Goal: Communication & Community: Answer question/provide support

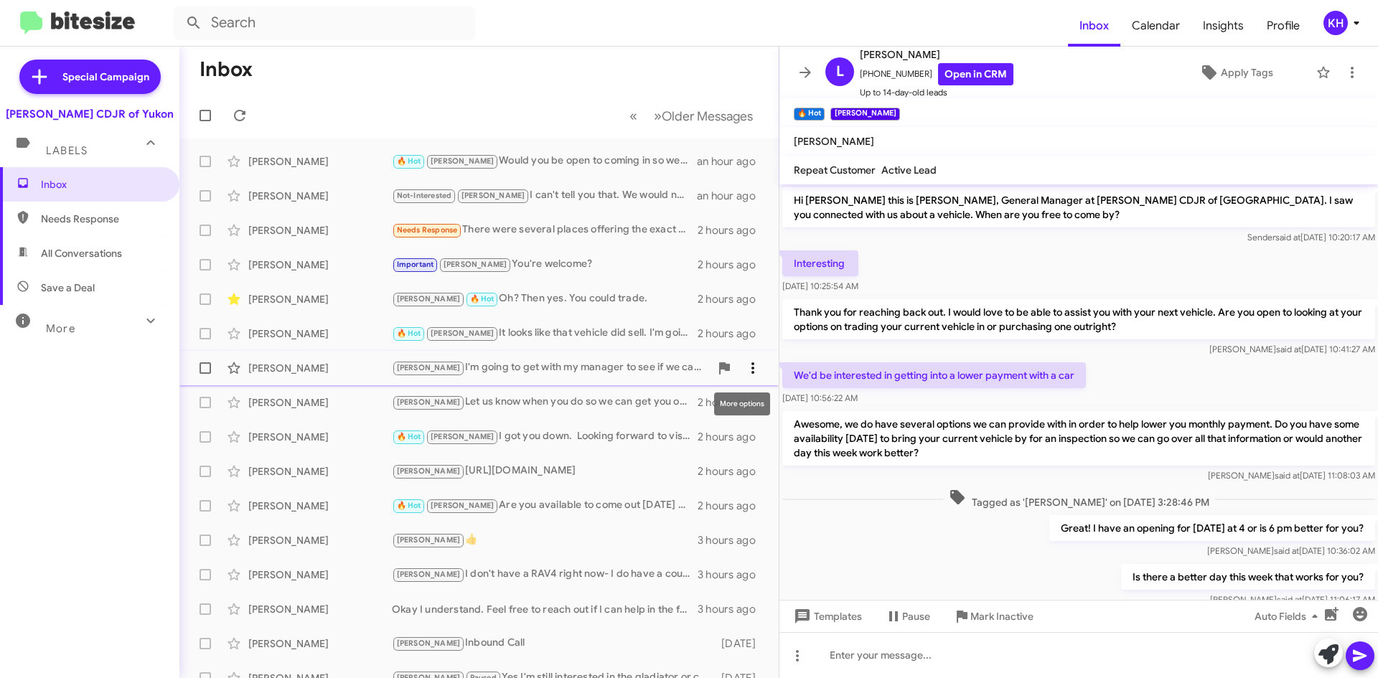
scroll to position [144, 0]
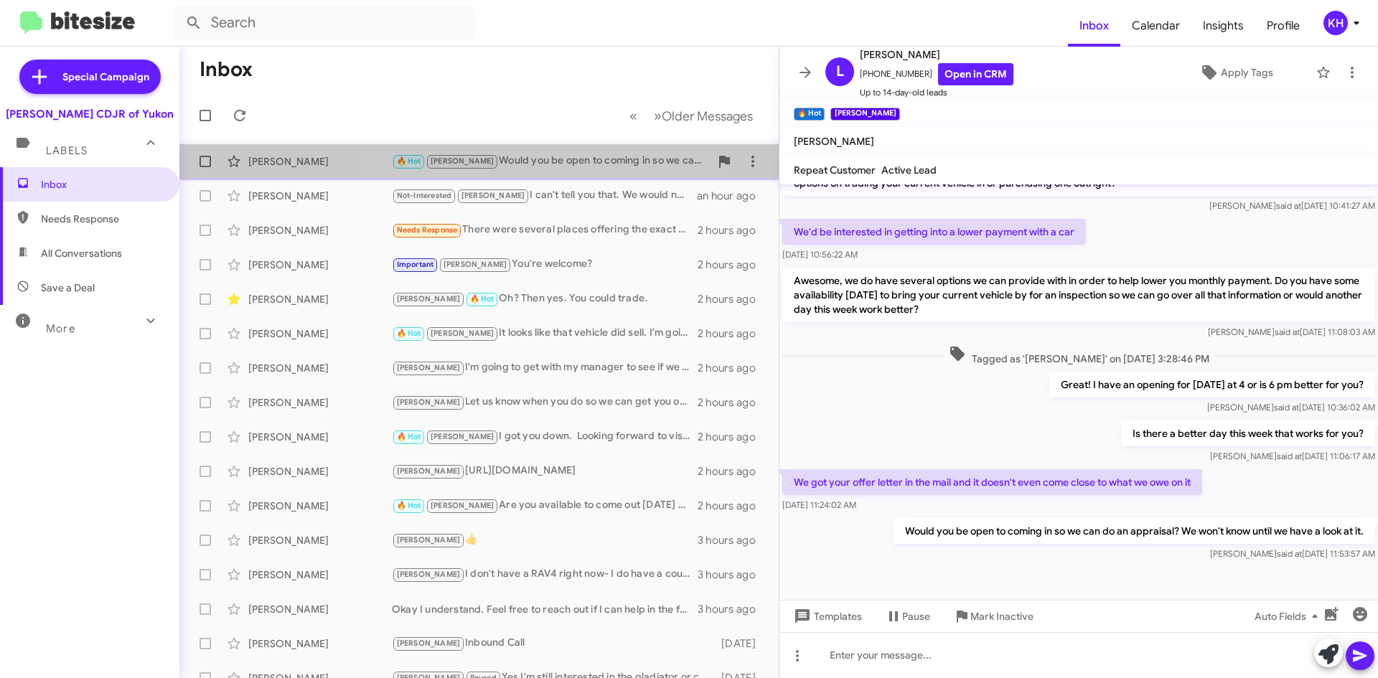
click at [553, 166] on div "🔥 Hot [PERSON_NAME] Would you be open to coming in so we can do an appraisal? W…" at bounding box center [551, 161] width 318 height 17
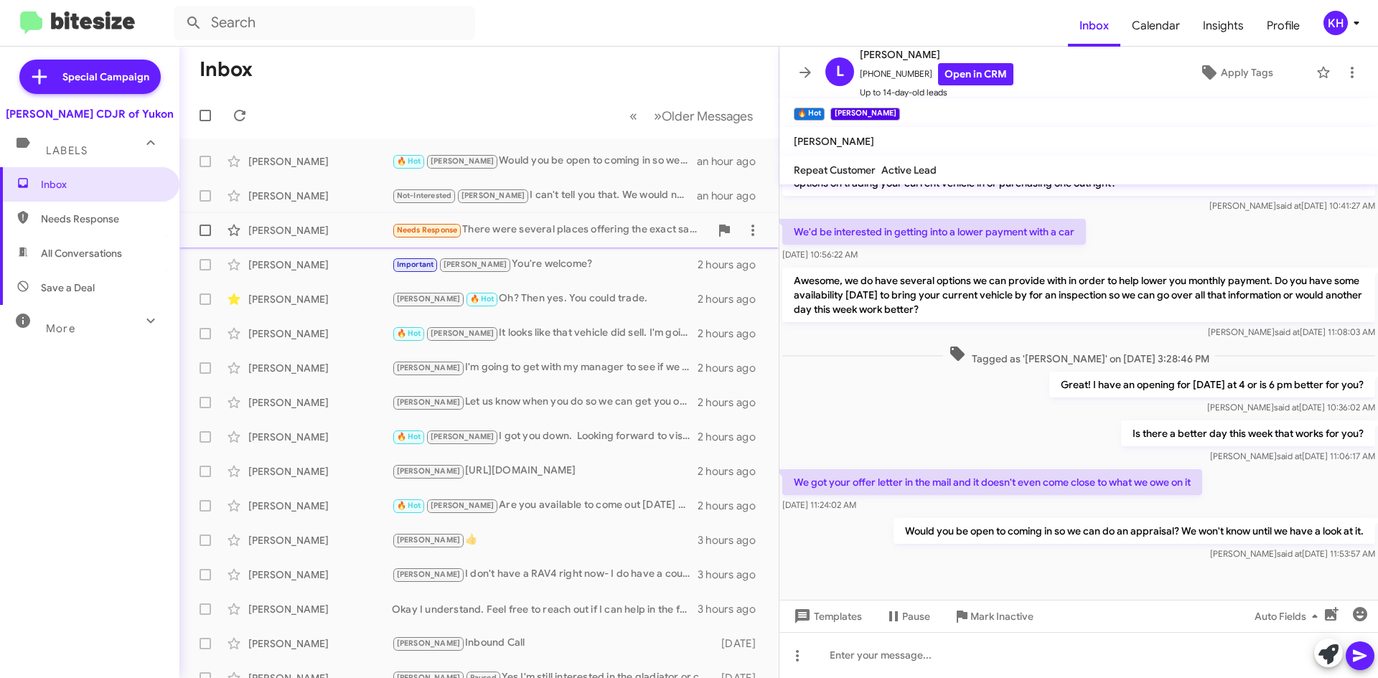
click at [499, 233] on div "Needs Response There were several places offering the exact same vehicle for an…" at bounding box center [551, 230] width 318 height 17
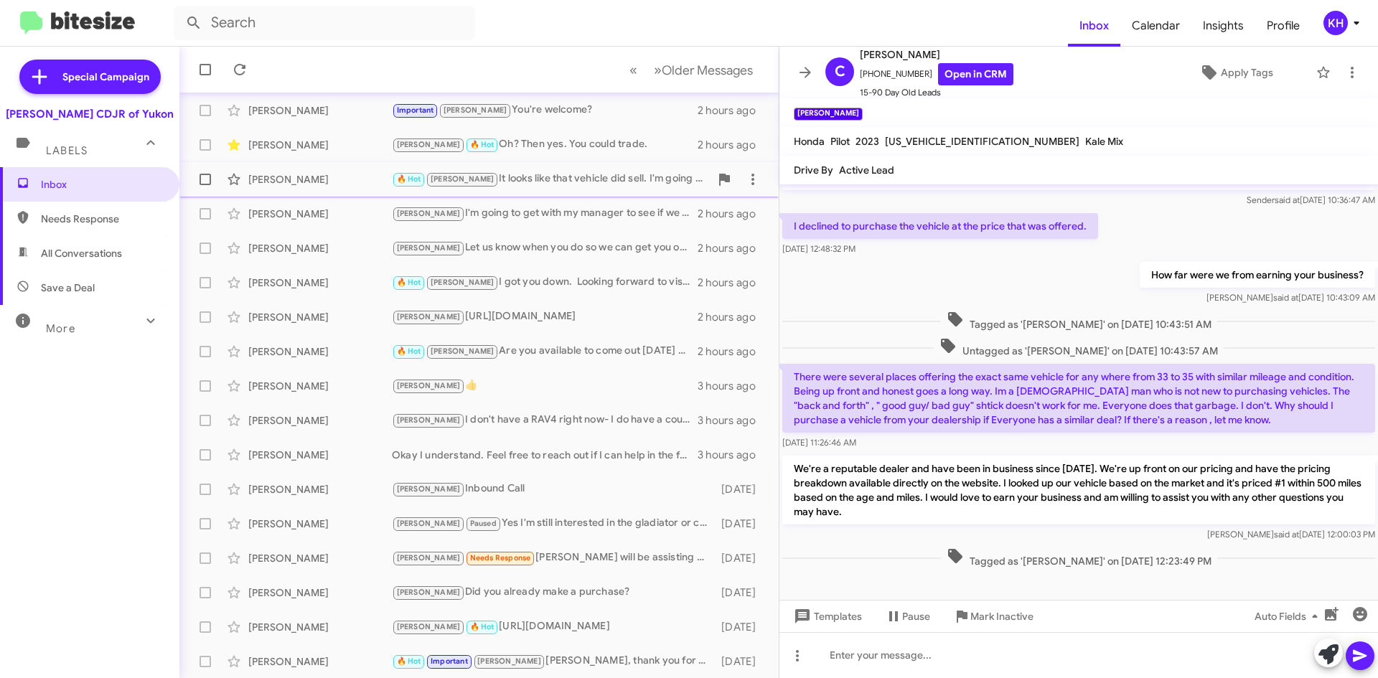
scroll to position [155, 0]
click at [543, 561] on div "[PERSON_NAME] Needs Response [PERSON_NAME] will be assisting you." at bounding box center [551, 557] width 318 height 17
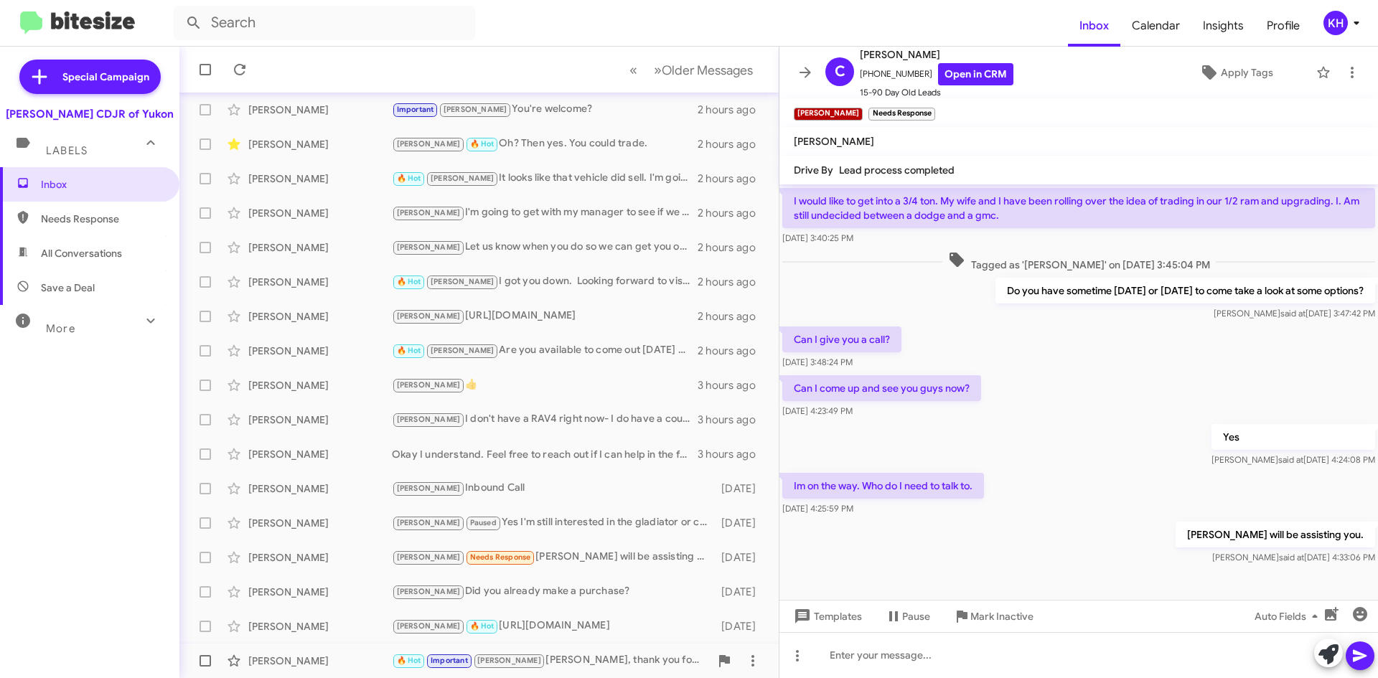
click at [548, 665] on div "🔥 Hot Important [PERSON_NAME], thank you for your response. Looks like you had …" at bounding box center [551, 660] width 318 height 17
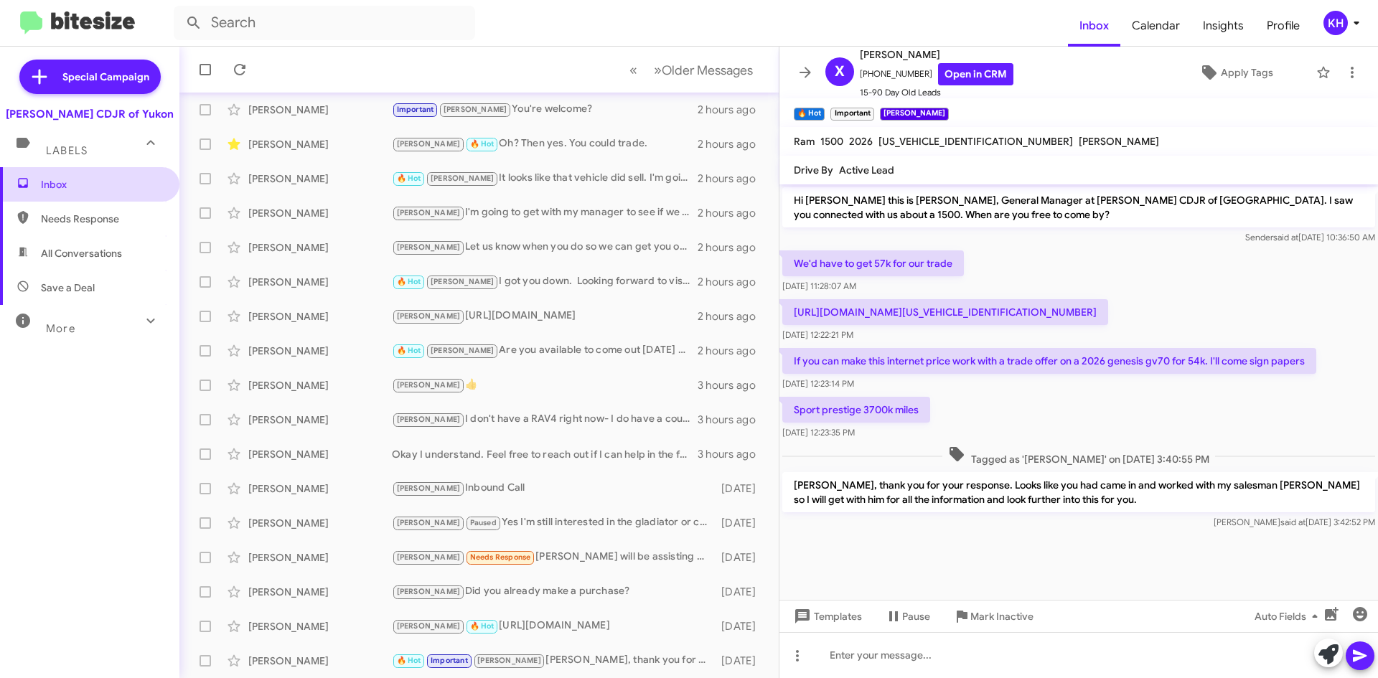
click at [73, 185] on span "Inbox" at bounding box center [102, 184] width 122 height 14
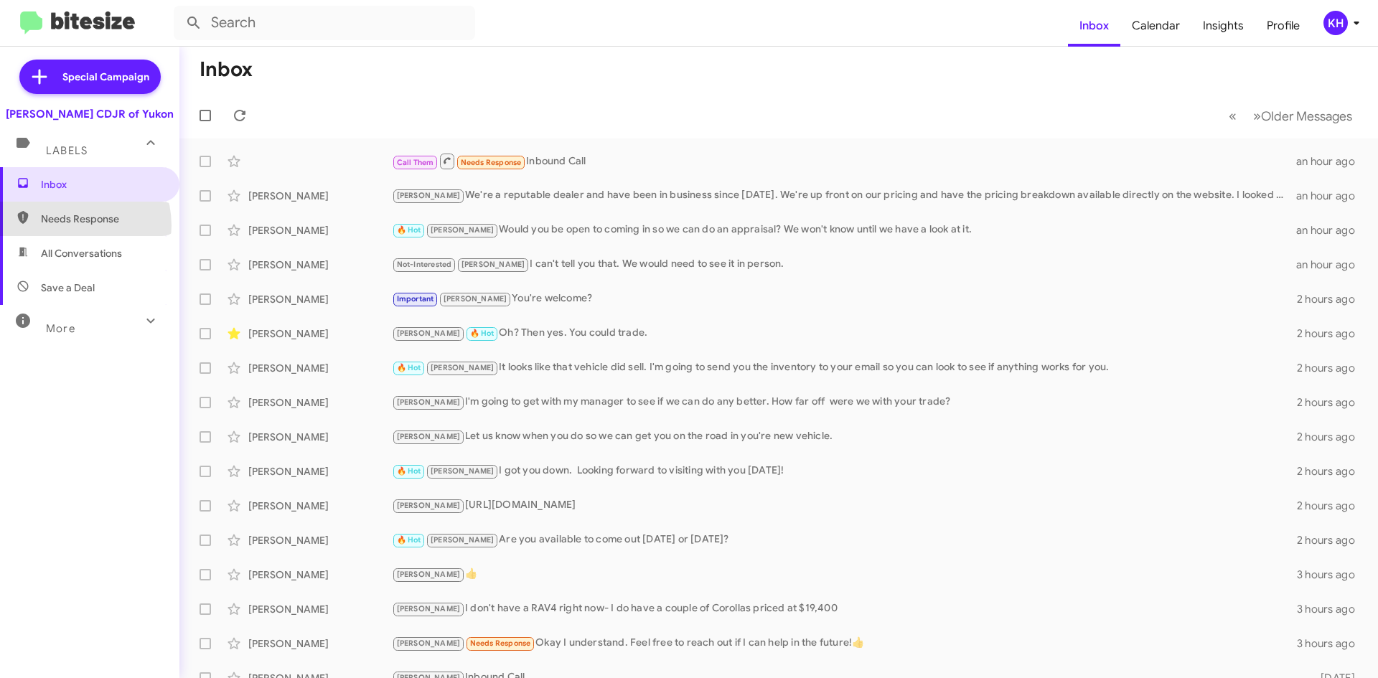
click at [71, 225] on span "Needs Response" at bounding box center [102, 219] width 122 height 14
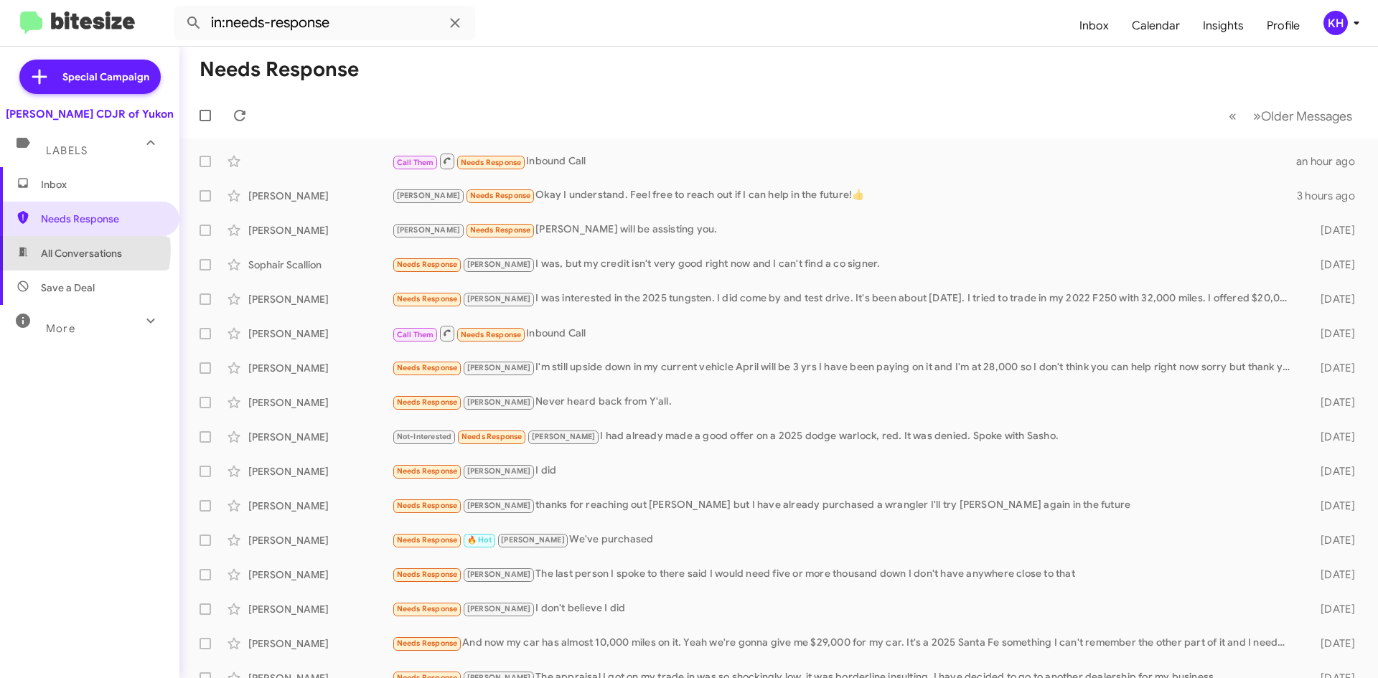
click at [75, 250] on span "All Conversations" at bounding box center [81, 253] width 81 height 14
type input "in:all-conversations"
